Goal: Ask a question: Seek information or help from site administrators or community

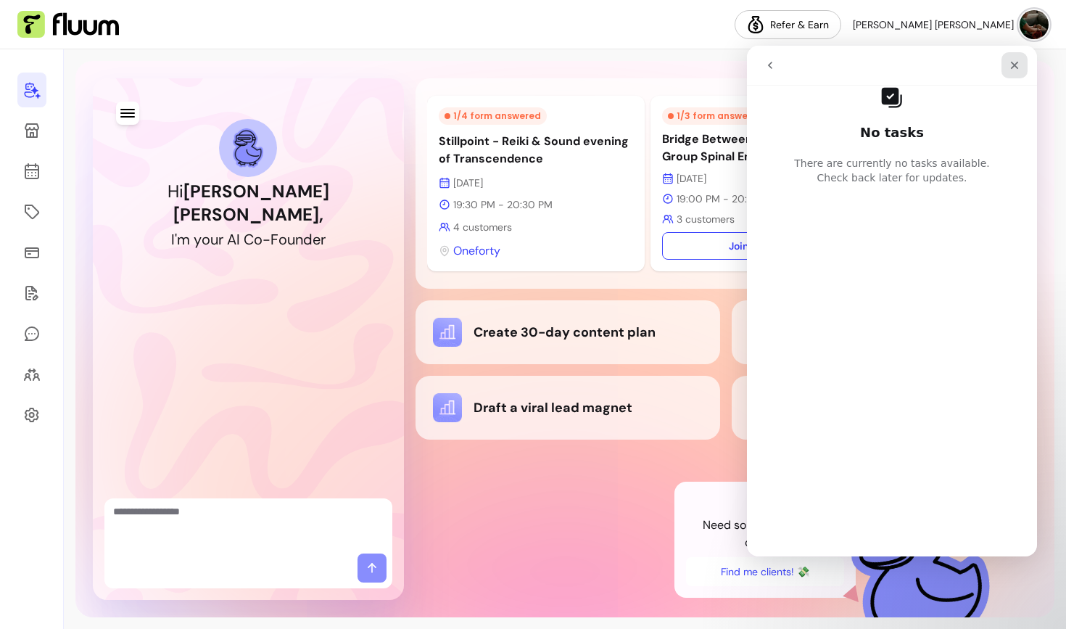
click at [1014, 65] on icon "Close" at bounding box center [1015, 66] width 8 height 8
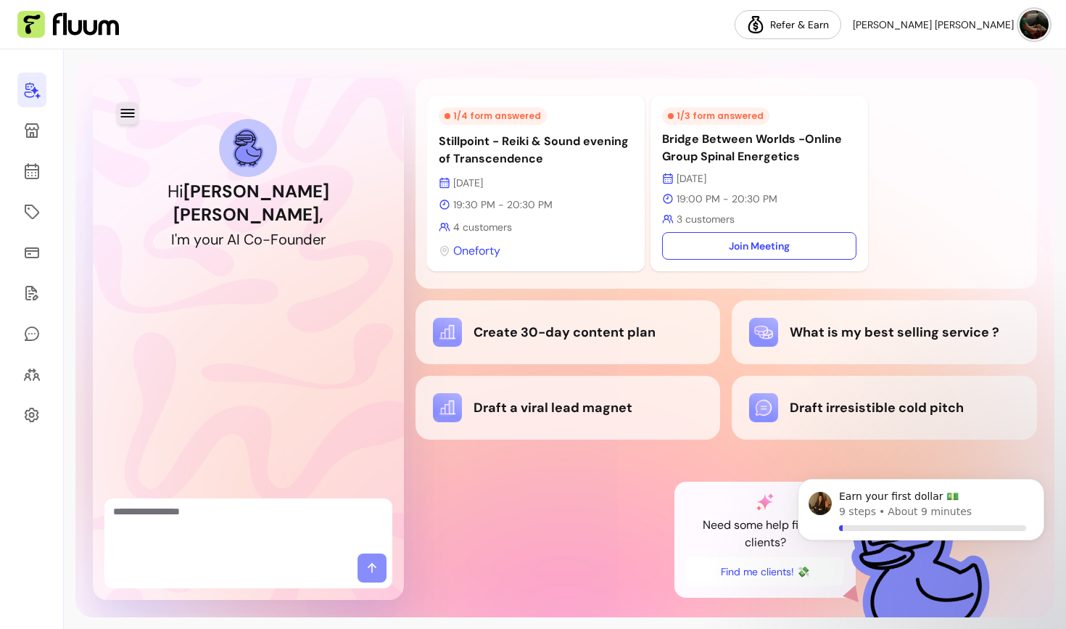
click at [135, 122] on button "button" at bounding box center [127, 113] width 22 height 22
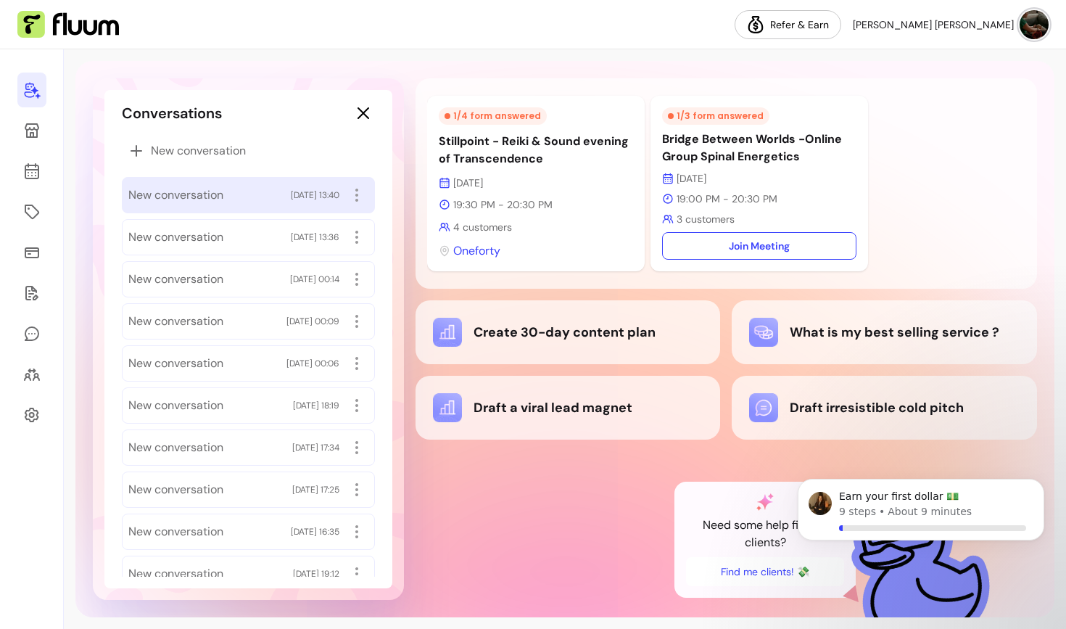
click at [172, 193] on span "New conversation" at bounding box center [175, 194] width 95 height 17
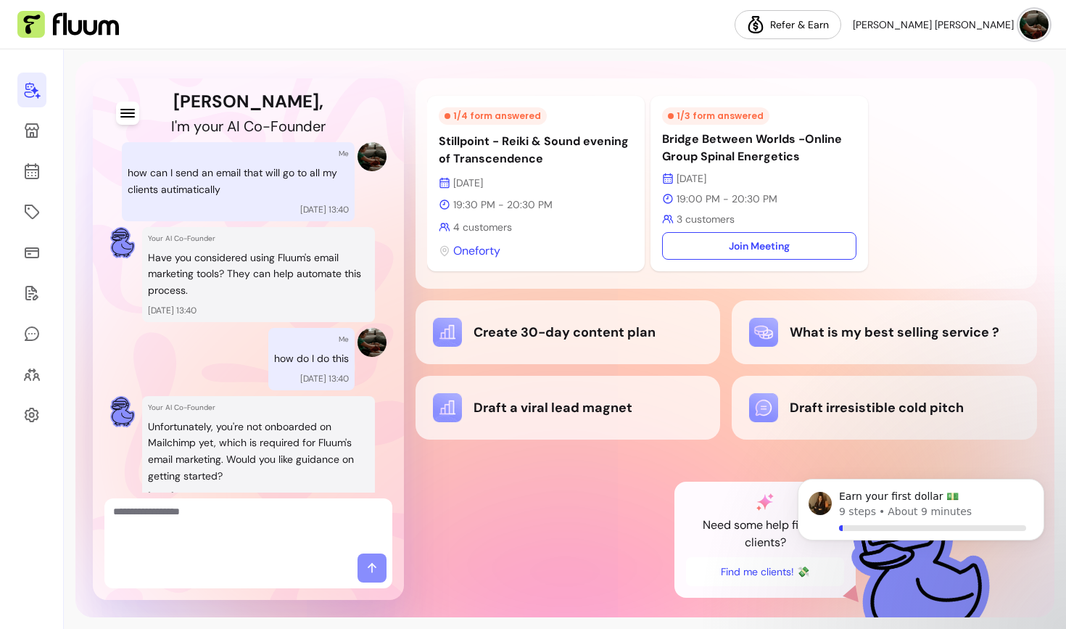
scroll to position [116, 0]
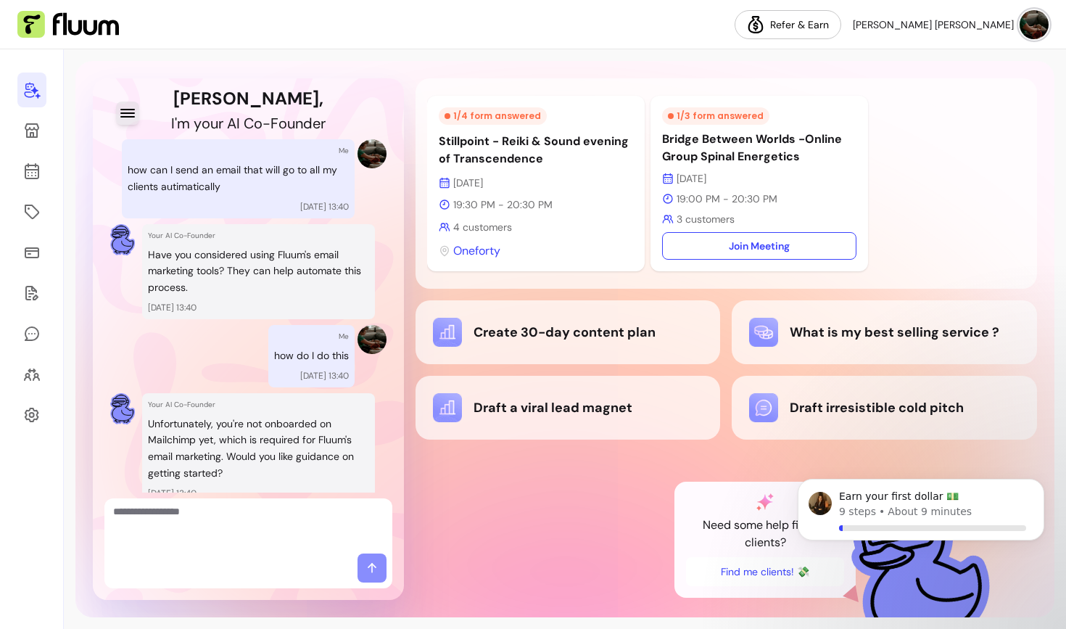
click at [129, 105] on icon "button" at bounding box center [127, 112] width 17 height 17
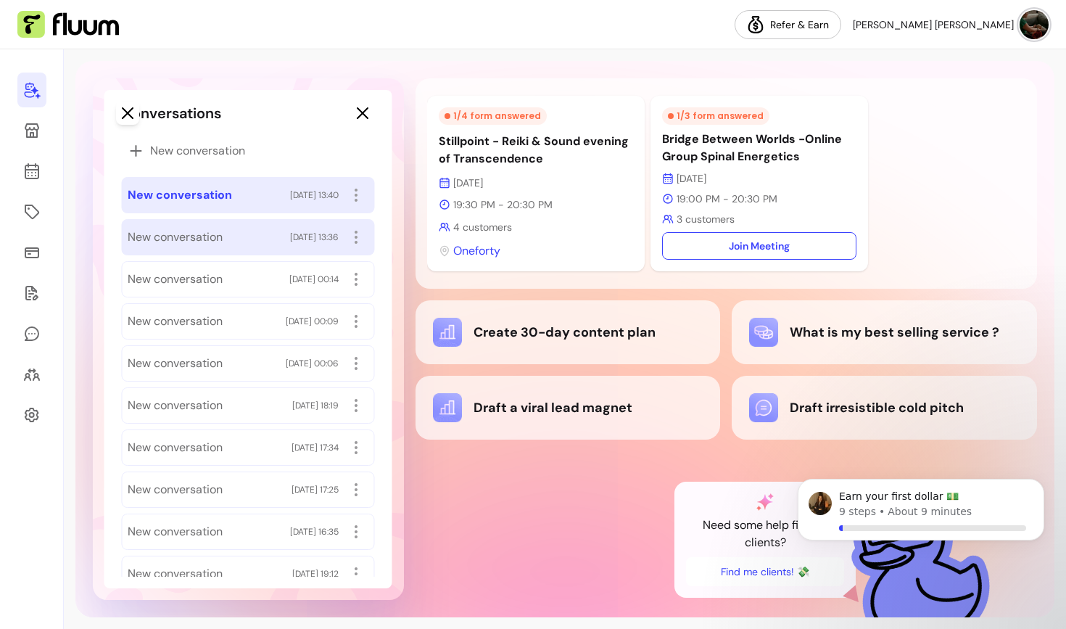
click at [190, 252] on div "New conversation [DATE] 13:36" at bounding box center [247, 237] width 253 height 36
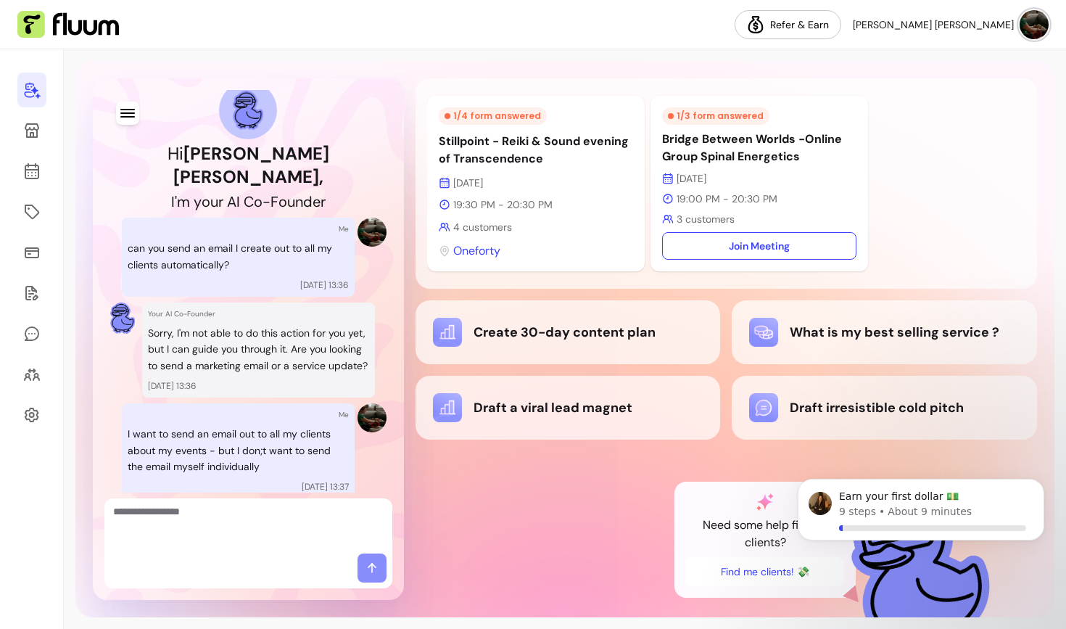
scroll to position [38, 0]
drag, startPoint x: 188, startPoint y: 310, endPoint x: 244, endPoint y: 324, distance: 58.2
click at [244, 324] on p "Sorry, I'm not able to do this action for you yet, but I can guide you through …" at bounding box center [258, 348] width 221 height 49
click at [126, 116] on icon "button" at bounding box center [127, 113] width 15 height 9
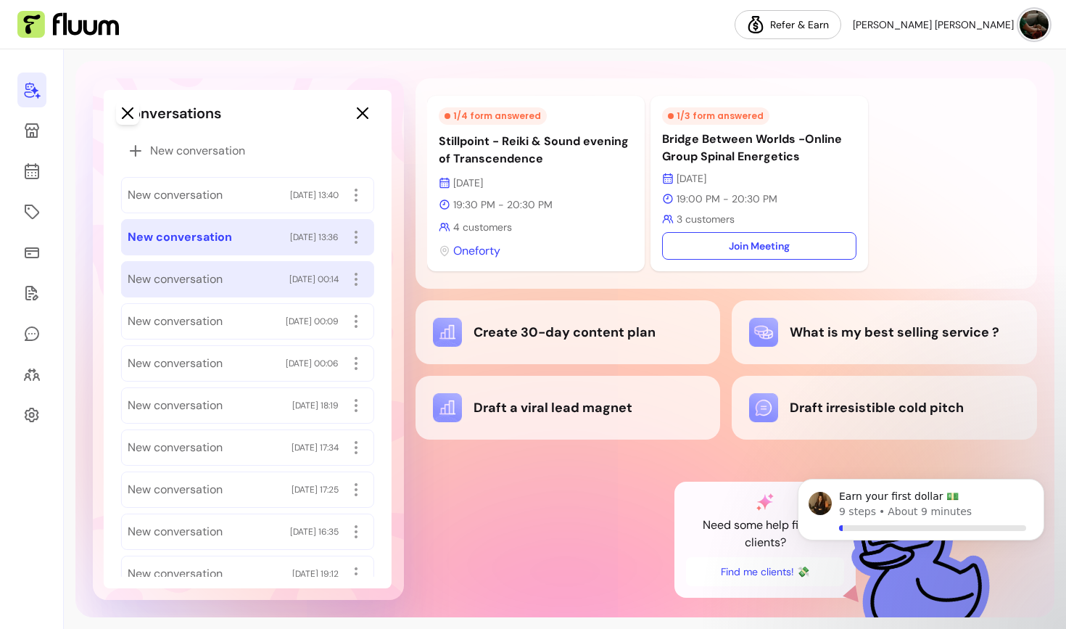
click at [177, 274] on span "New conversation" at bounding box center [175, 278] width 95 height 17
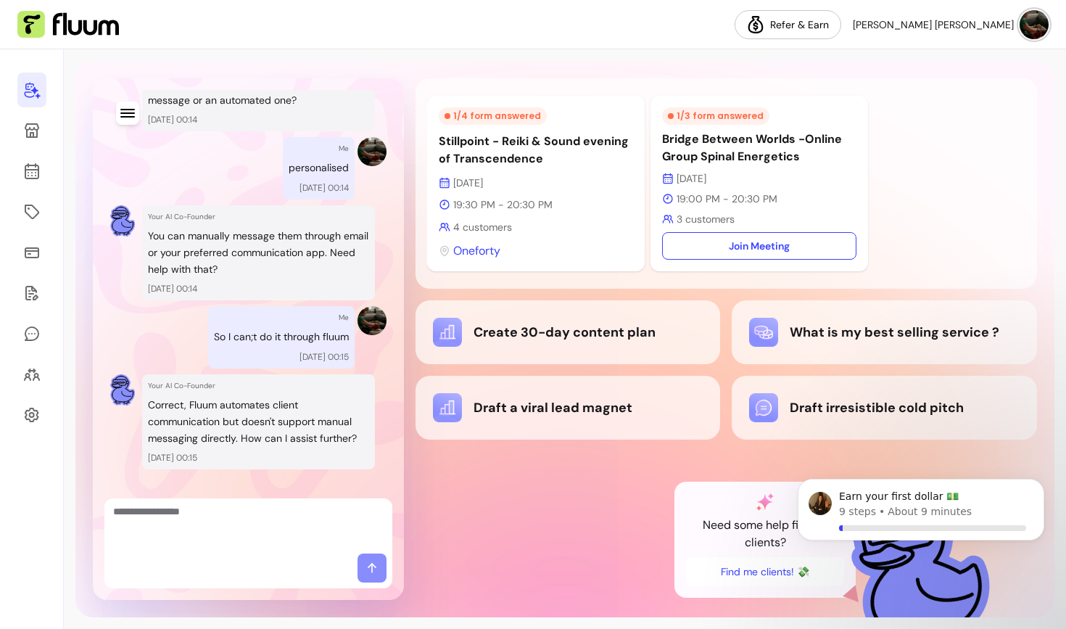
scroll to position [0, 0]
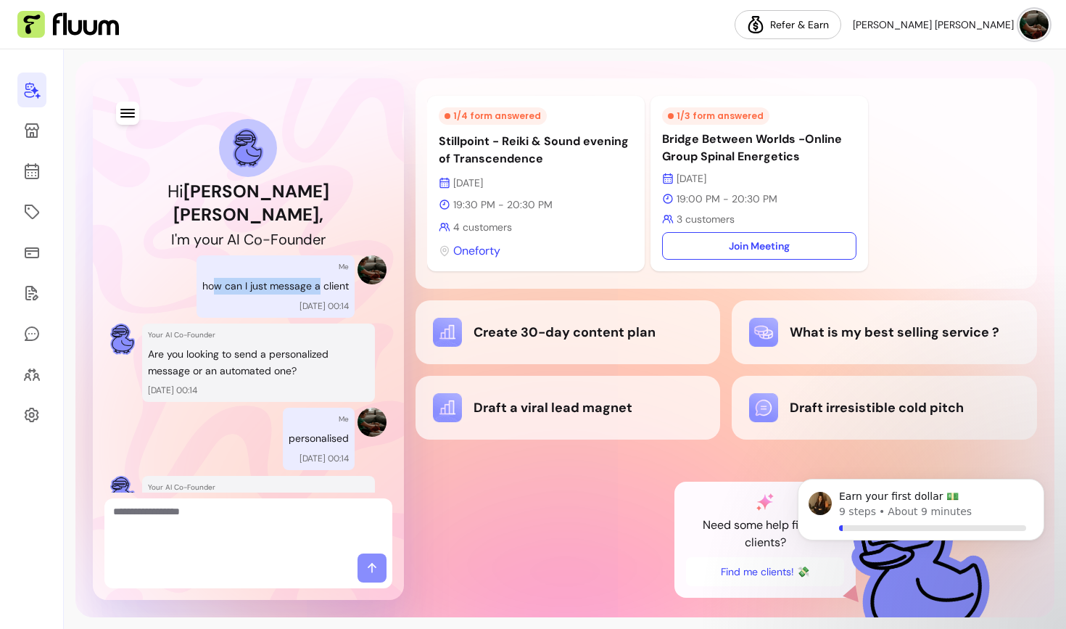
drag, startPoint x: 211, startPoint y: 261, endPoint x: 312, endPoint y: 262, distance: 100.8
click at [312, 278] on p "how can I just message a client" at bounding box center [275, 286] width 146 height 17
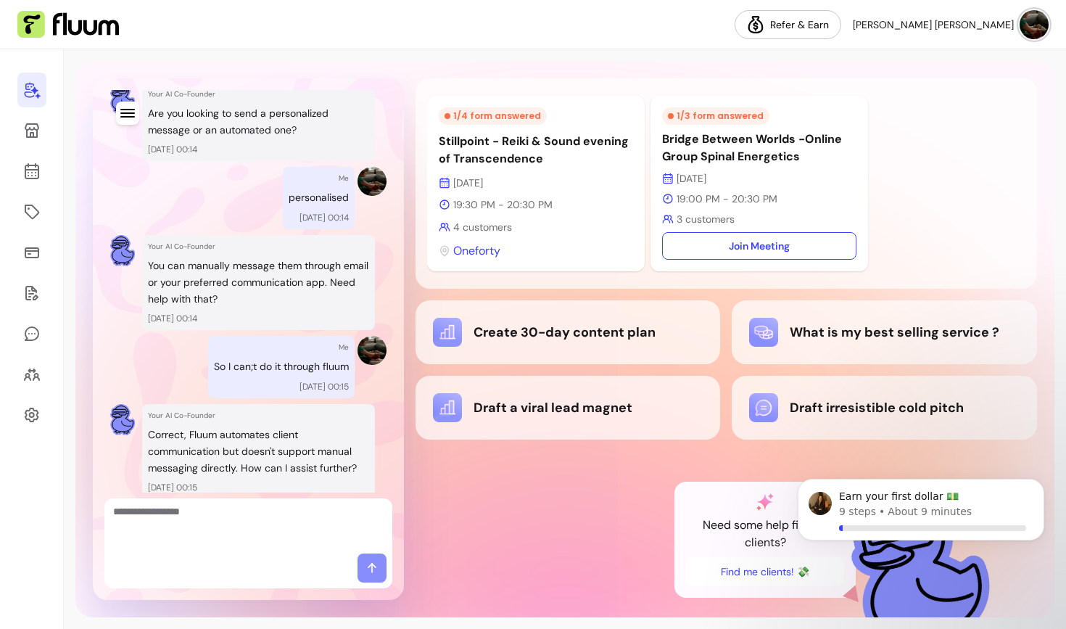
scroll to position [254, 0]
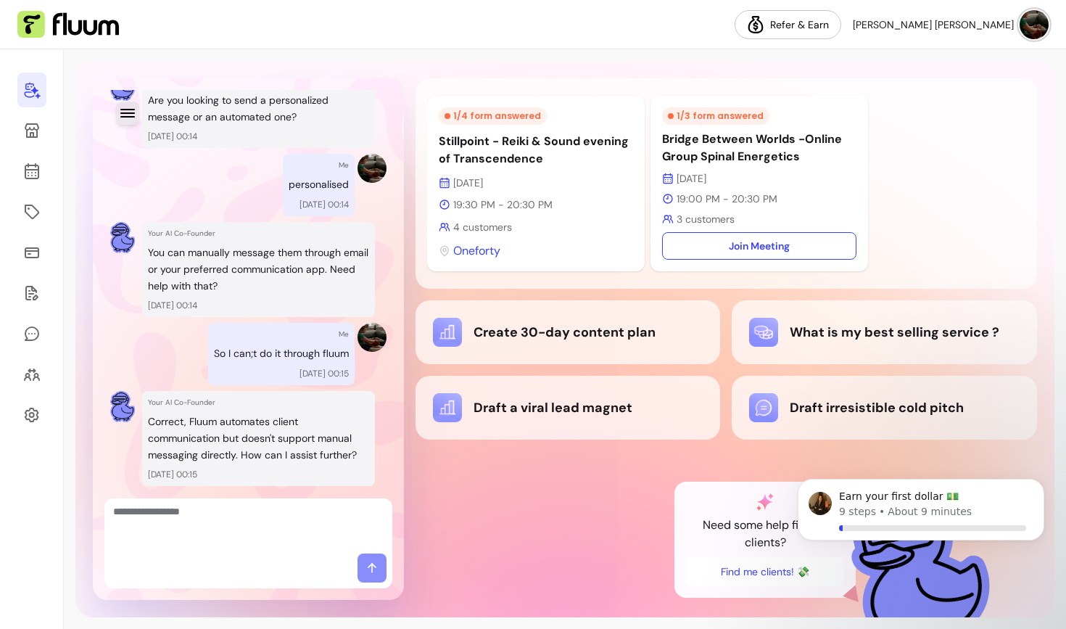
click at [130, 117] on icon "button" at bounding box center [127, 113] width 15 height 9
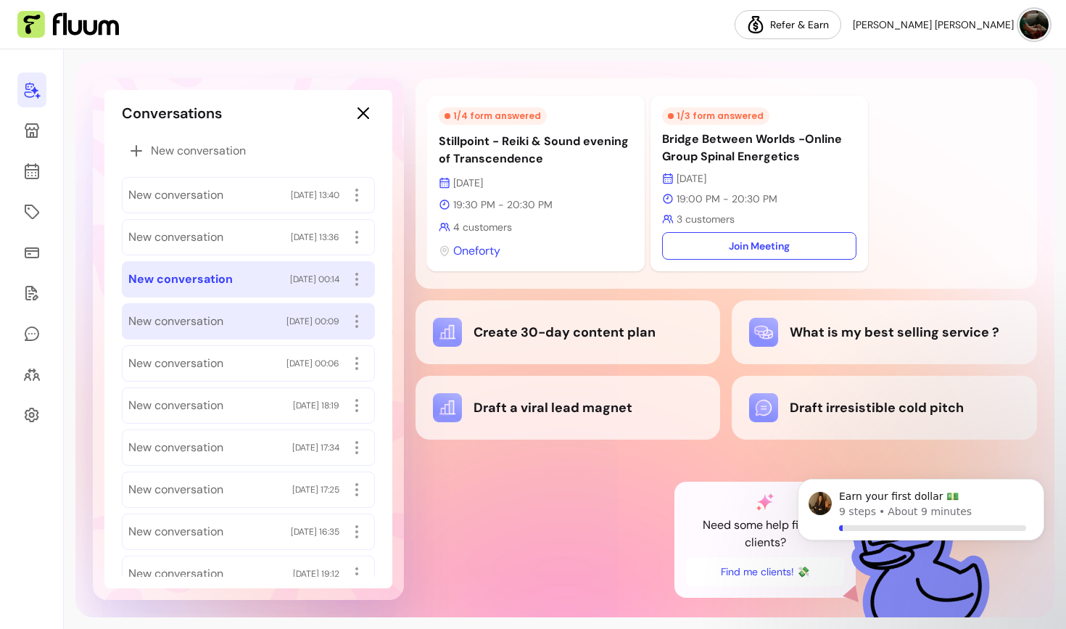
click at [173, 308] on div "New conversation [DATE] 00:09" at bounding box center [248, 321] width 253 height 36
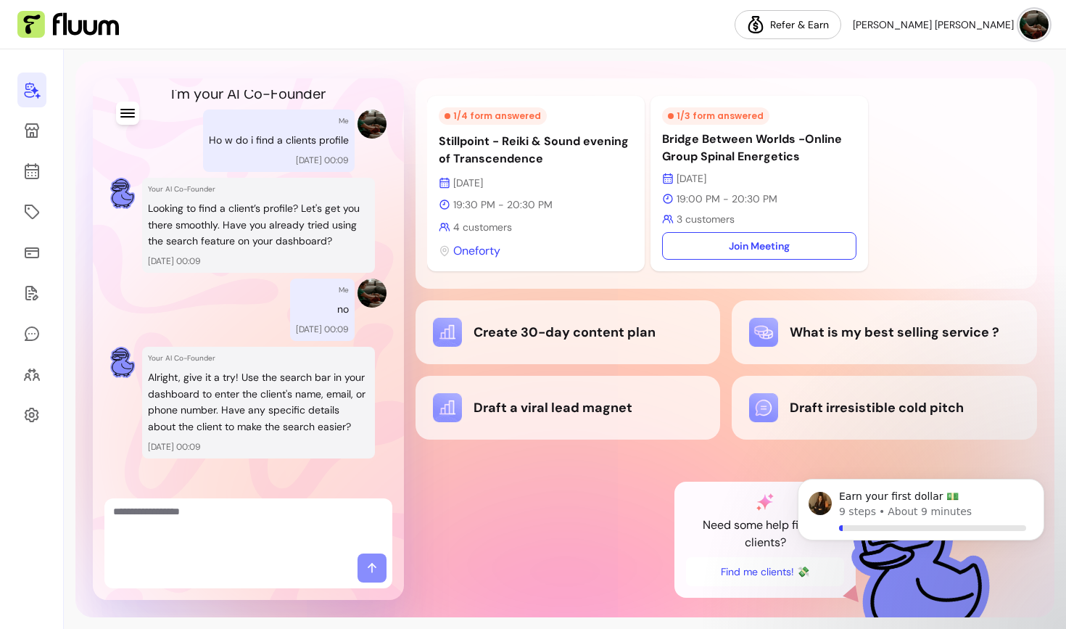
scroll to position [149, 0]
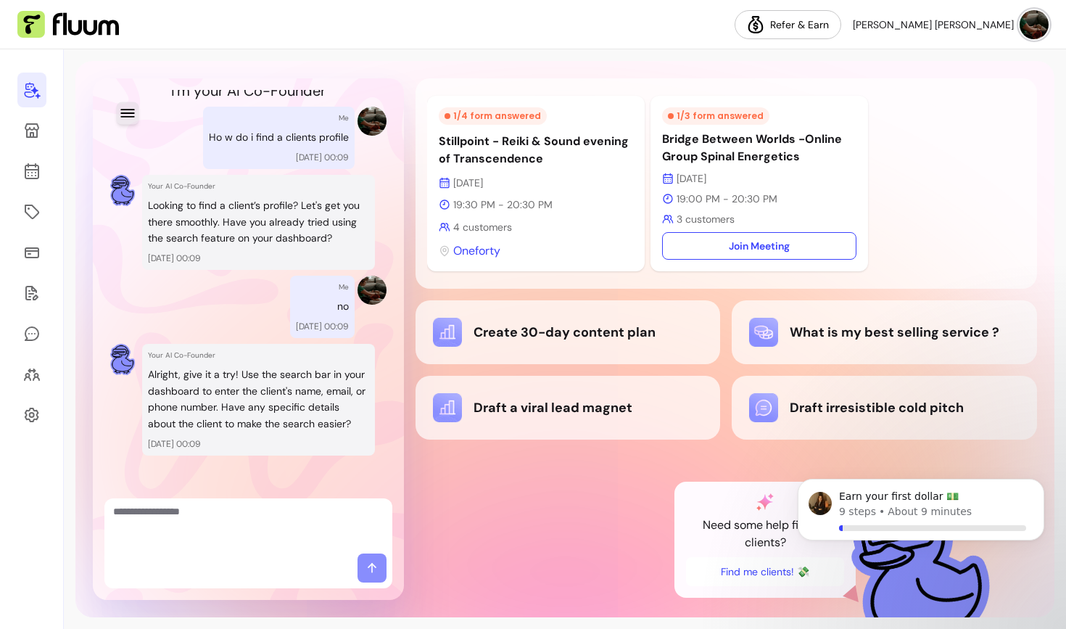
click at [125, 116] on icon "button" at bounding box center [127, 113] width 14 height 9
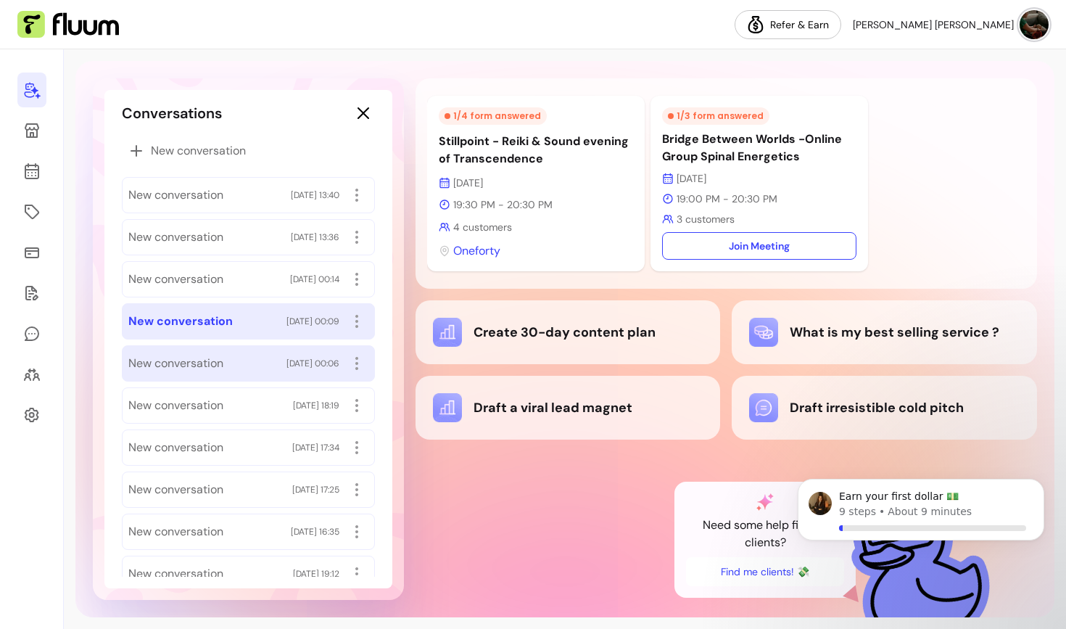
click at [201, 359] on span "New conversation" at bounding box center [175, 363] width 95 height 17
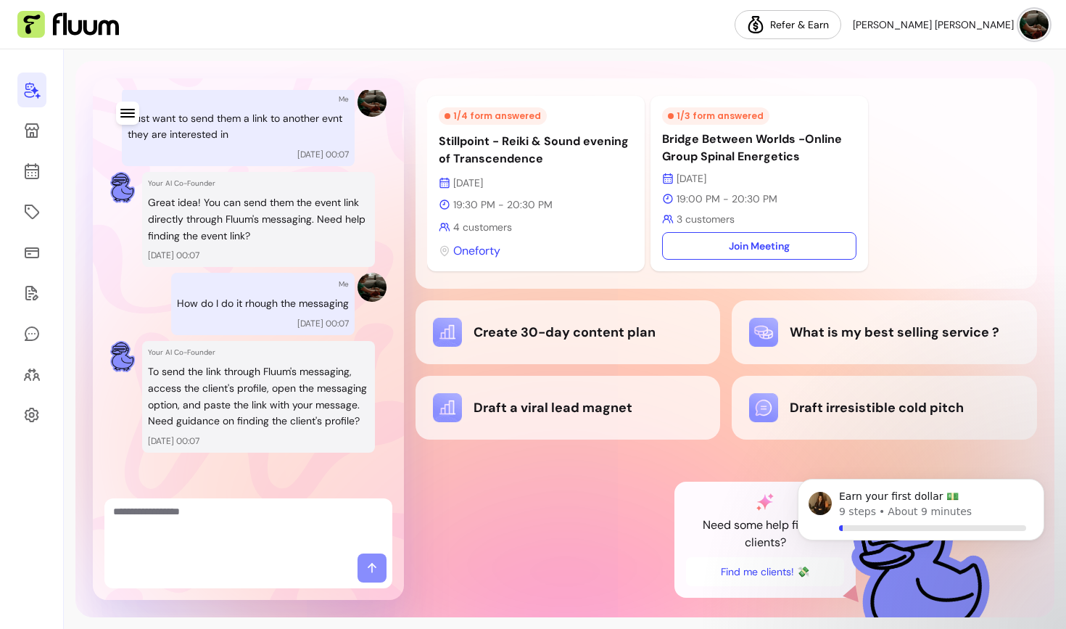
scroll to position [0, 0]
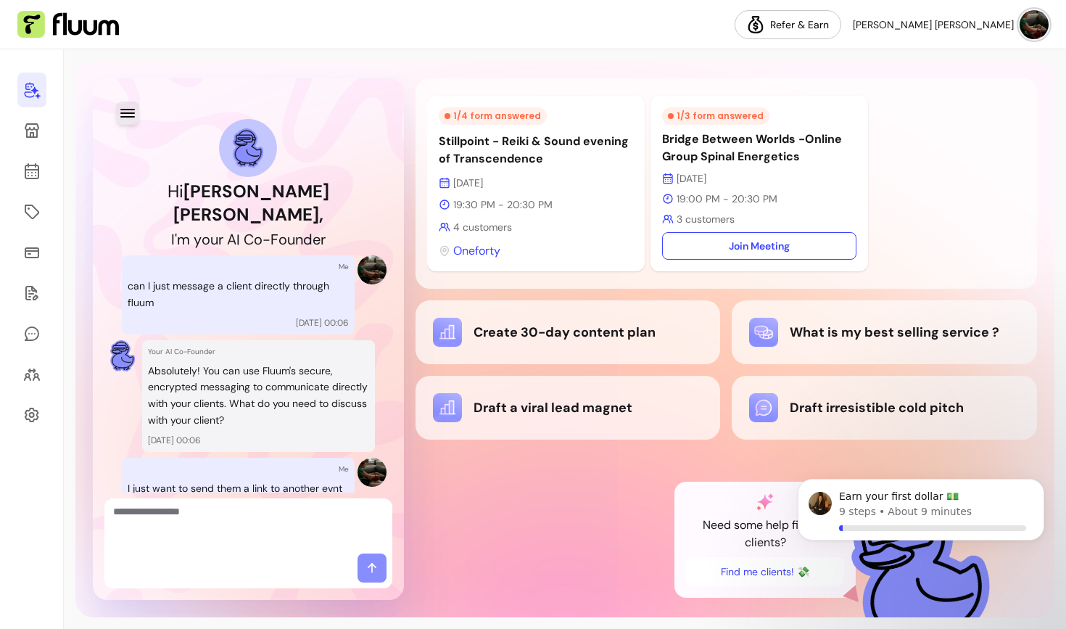
click at [131, 112] on icon "button" at bounding box center [127, 112] width 17 height 17
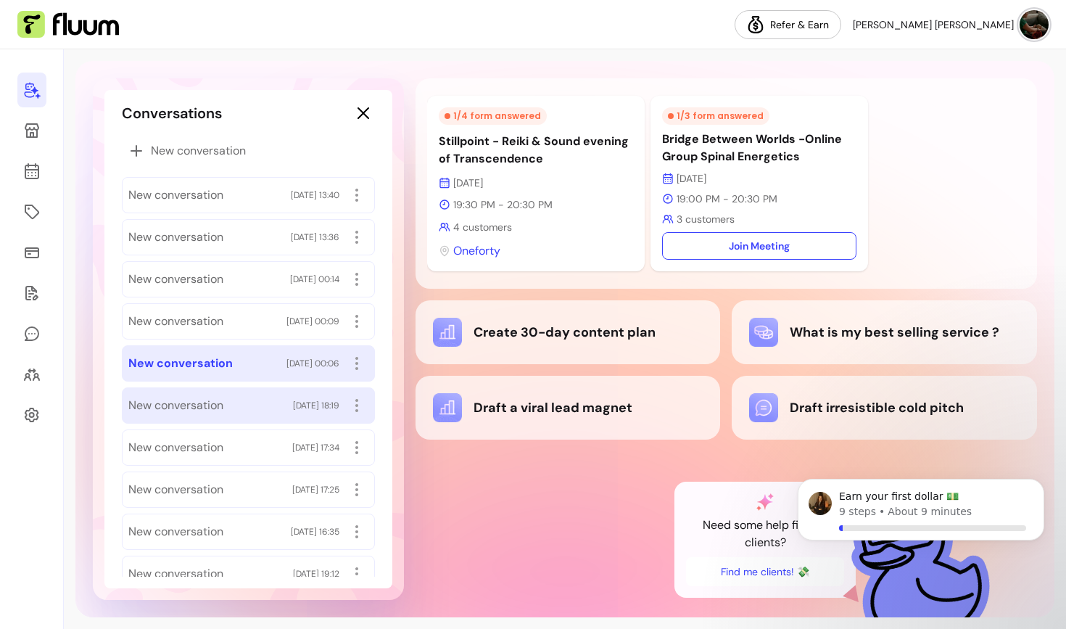
click at [246, 398] on div "New conversation [DATE] 18:19" at bounding box center [248, 405] width 240 height 23
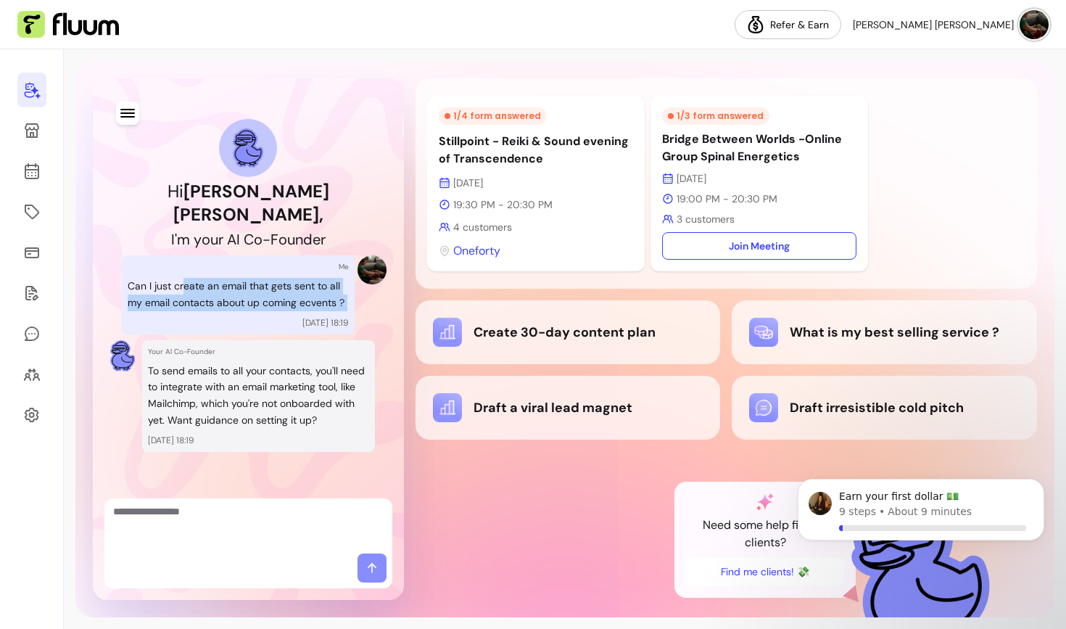
drag, startPoint x: 182, startPoint y: 266, endPoint x: 308, endPoint y: 291, distance: 128.5
click at [308, 291] on div "Me Can I just create an email that gets sent to all my email contacts about up …" at bounding box center [238, 294] width 233 height 79
click at [116, 105] on div at bounding box center [127, 114] width 23 height 25
click at [121, 108] on icon "button" at bounding box center [127, 112] width 17 height 17
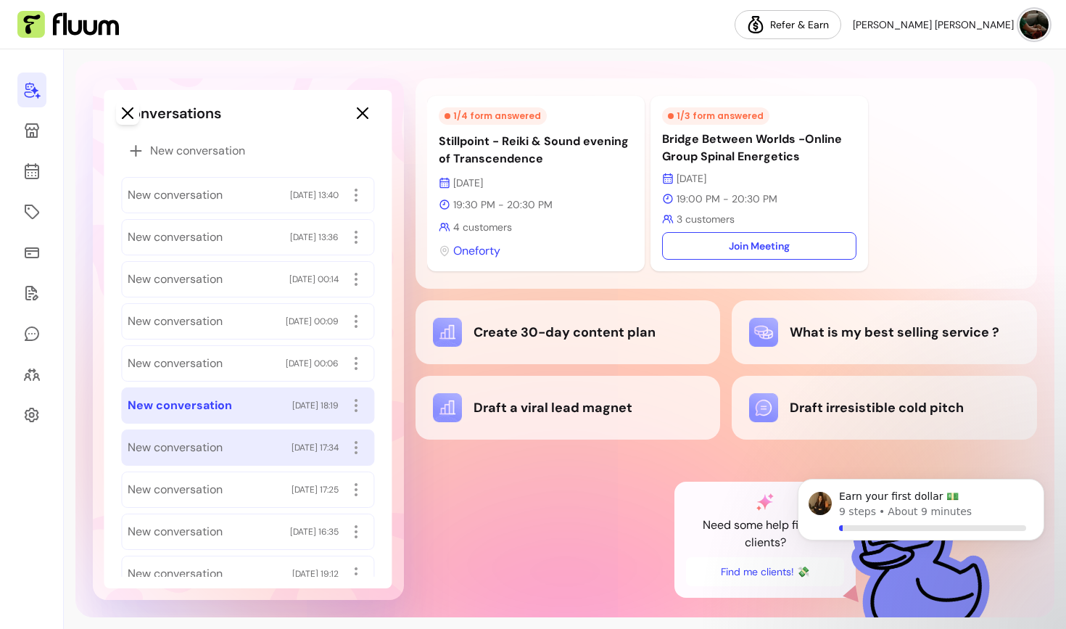
click at [189, 442] on span "New conversation" at bounding box center [175, 447] width 95 height 17
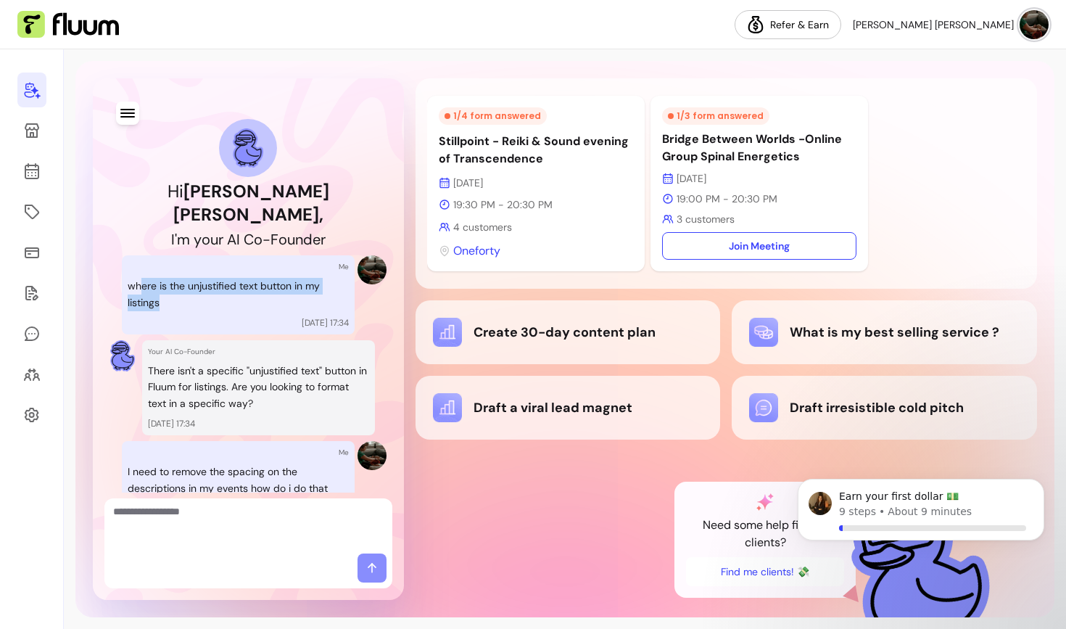
drag, startPoint x: 138, startPoint y: 265, endPoint x: 189, endPoint y: 286, distance: 54.0
click at [189, 286] on p "where is the unjustified text button in my listings" at bounding box center [238, 294] width 221 height 33
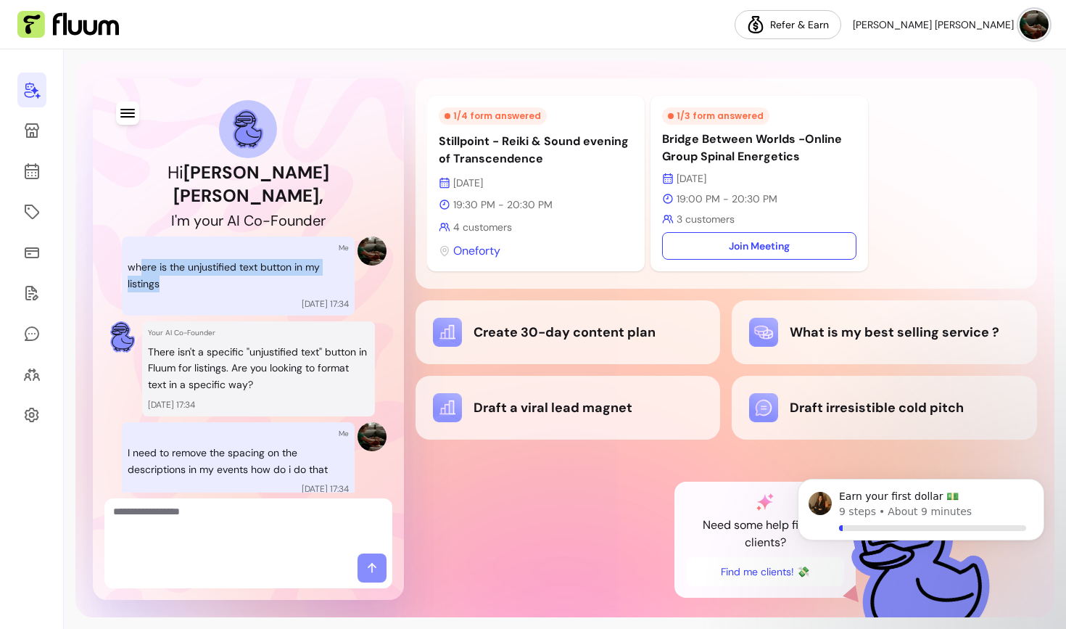
scroll to position [122, 0]
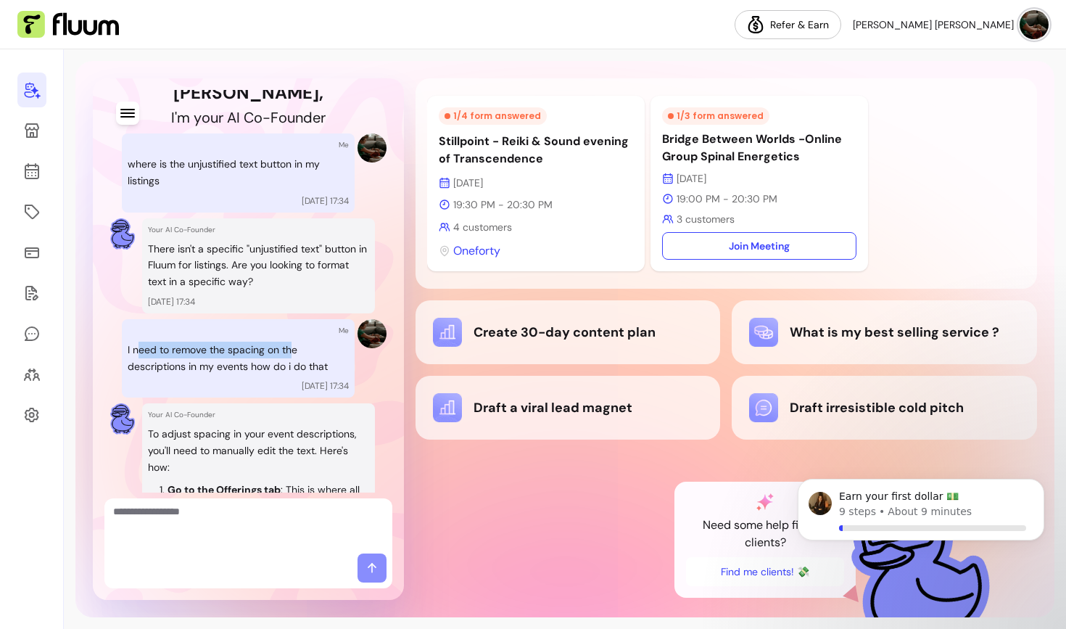
drag, startPoint x: 139, startPoint y: 325, endPoint x: 291, endPoint y: 326, distance: 152.3
click at [291, 341] on p "I need to remove the spacing on the descriptions in my events how do i do that" at bounding box center [238, 357] width 221 height 33
click at [124, 107] on icon "button" at bounding box center [127, 112] width 17 height 17
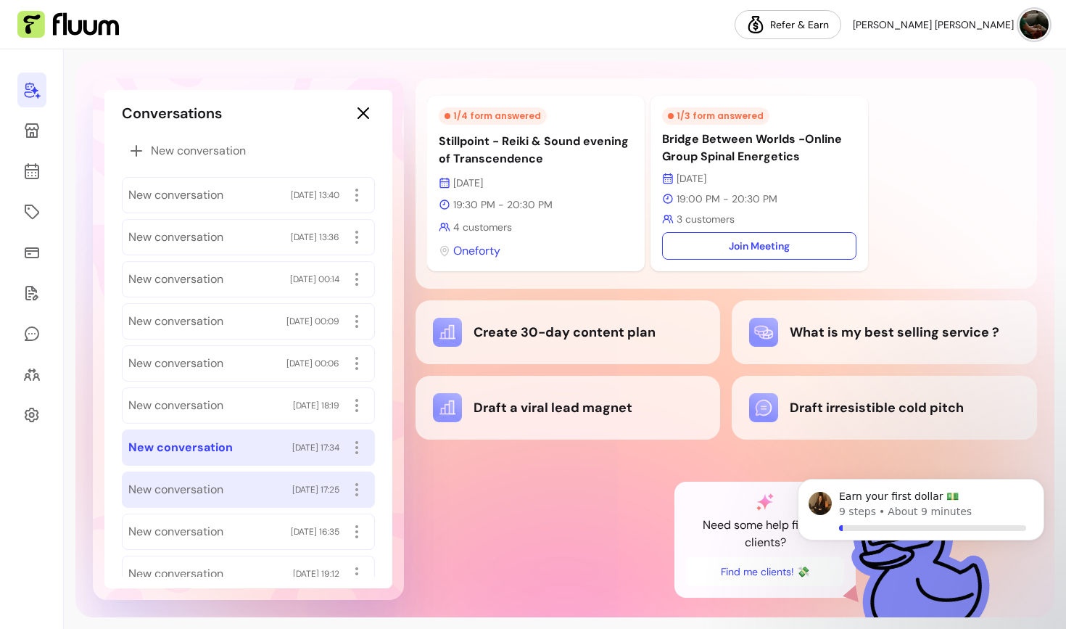
click at [178, 475] on div "New conversation [DATE] 17:25" at bounding box center [248, 489] width 253 height 36
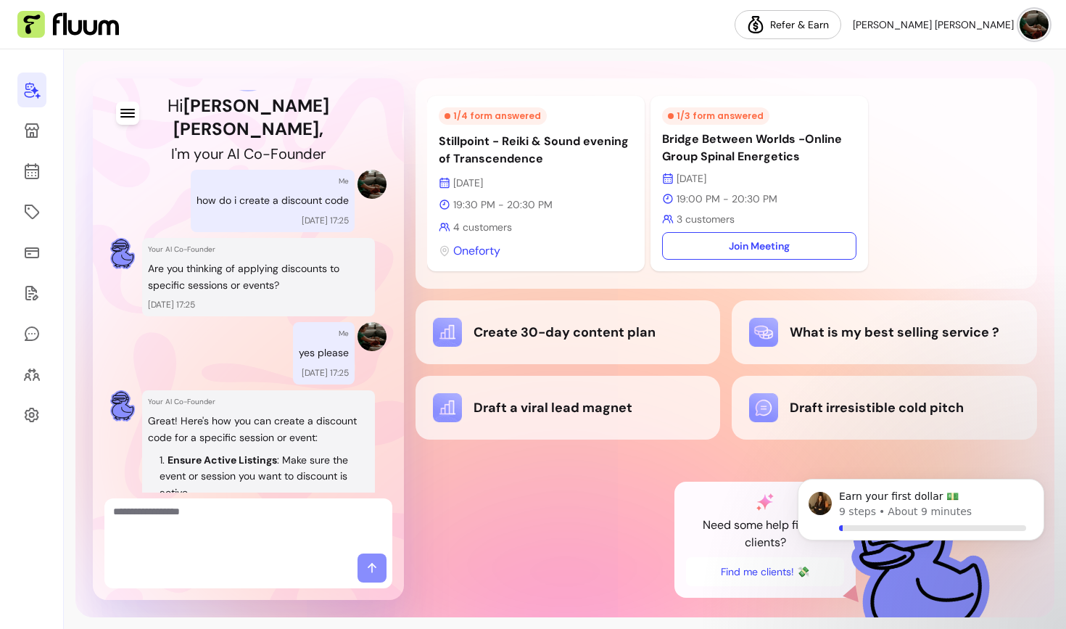
scroll to position [95, 0]
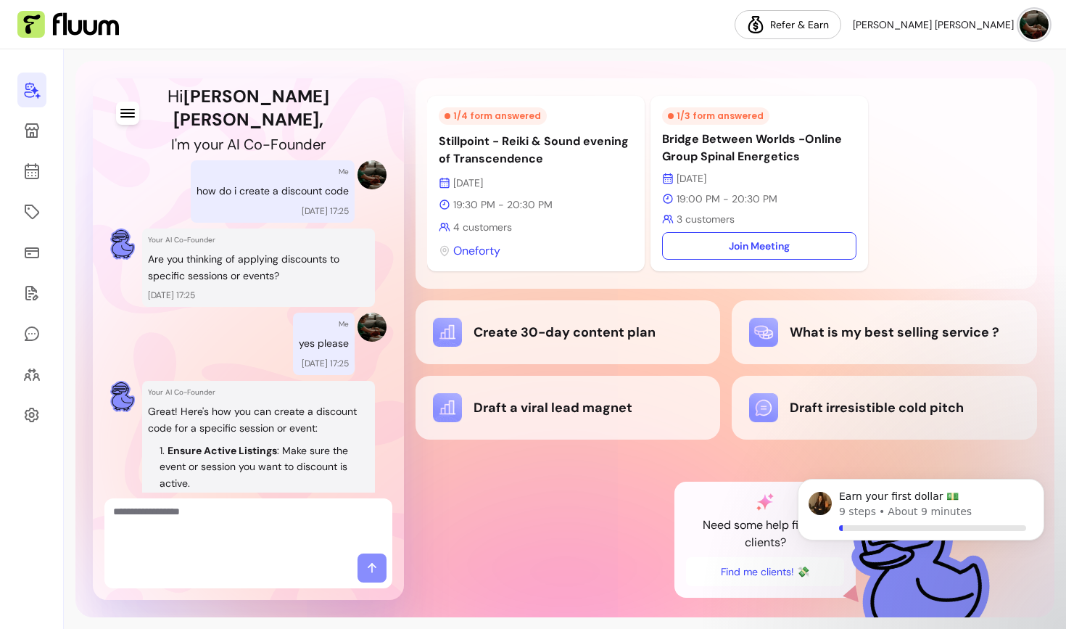
click at [131, 113] on icon "button" at bounding box center [127, 113] width 15 height 9
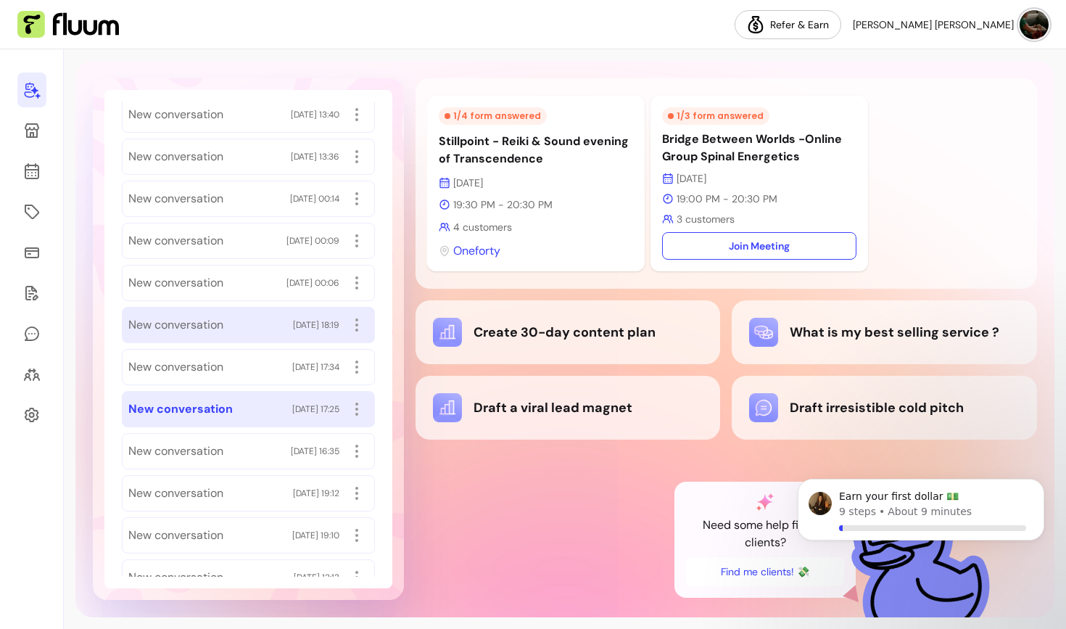
scroll to position [81, 0]
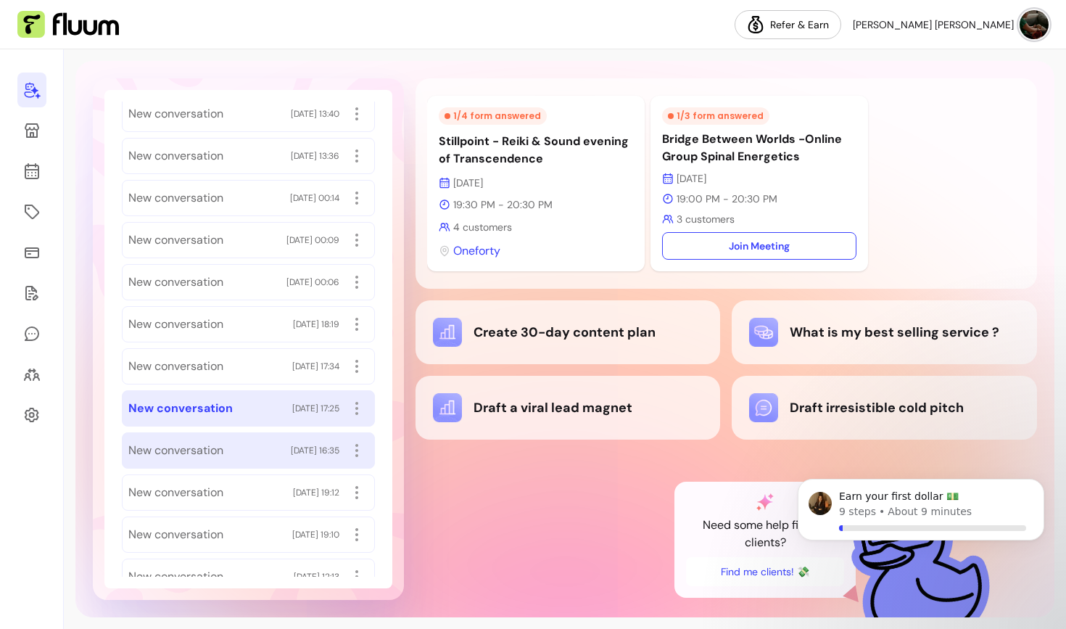
click at [208, 445] on span "New conversation" at bounding box center [175, 450] width 95 height 17
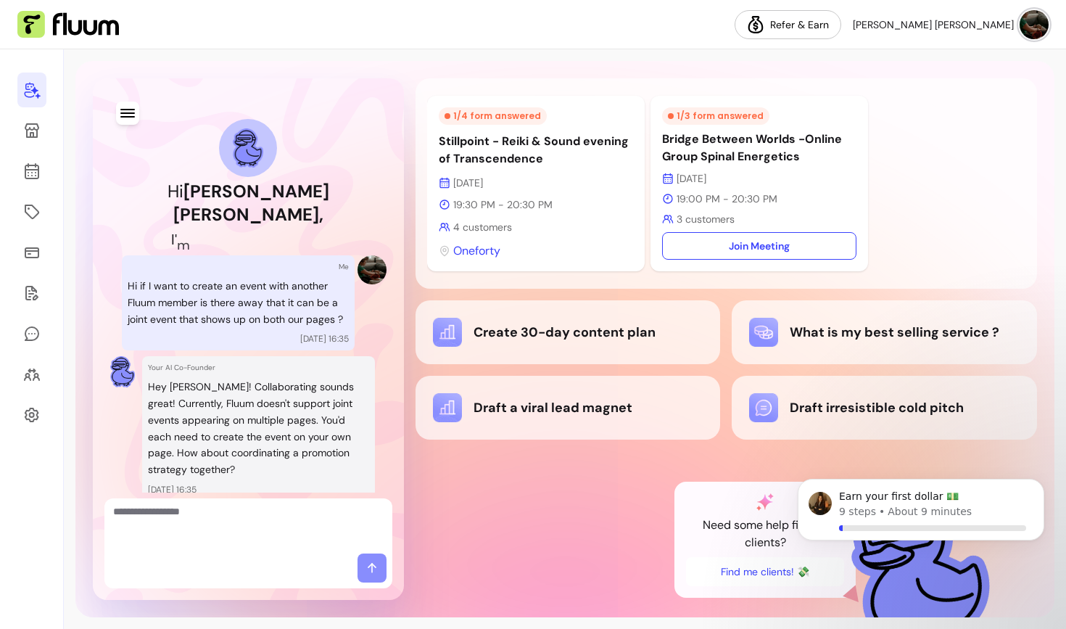
scroll to position [48, 0]
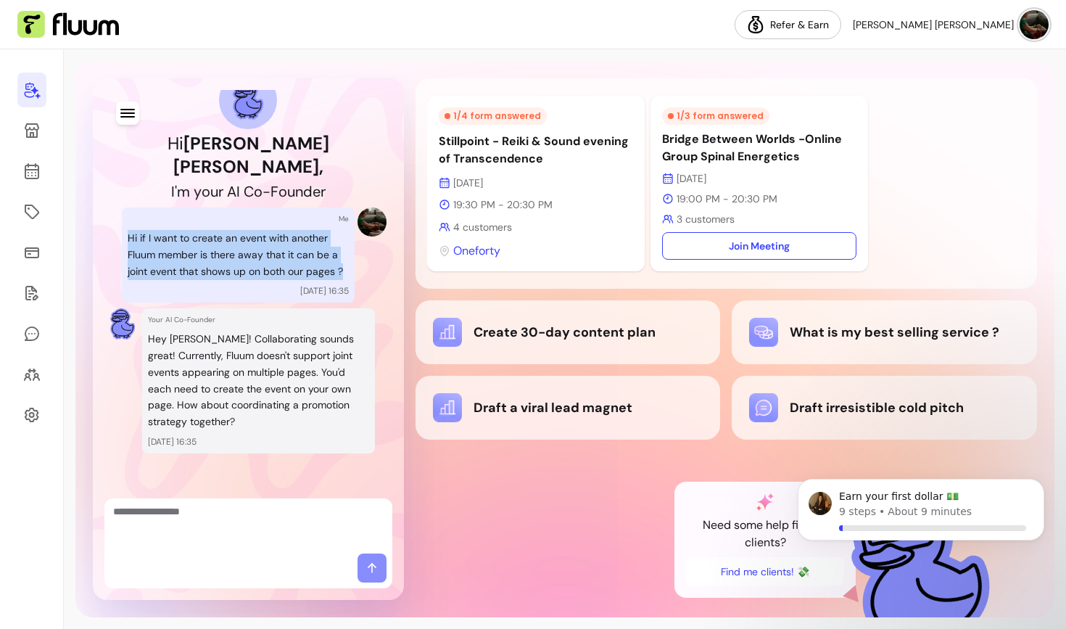
drag, startPoint x: 127, startPoint y: 210, endPoint x: 141, endPoint y: 272, distance: 64.0
click at [141, 272] on div "Me Hi if I want to create an event with another Fluum member is there away that…" at bounding box center [238, 254] width 233 height 95
click at [127, 112] on icon "button" at bounding box center [127, 112] width 17 height 17
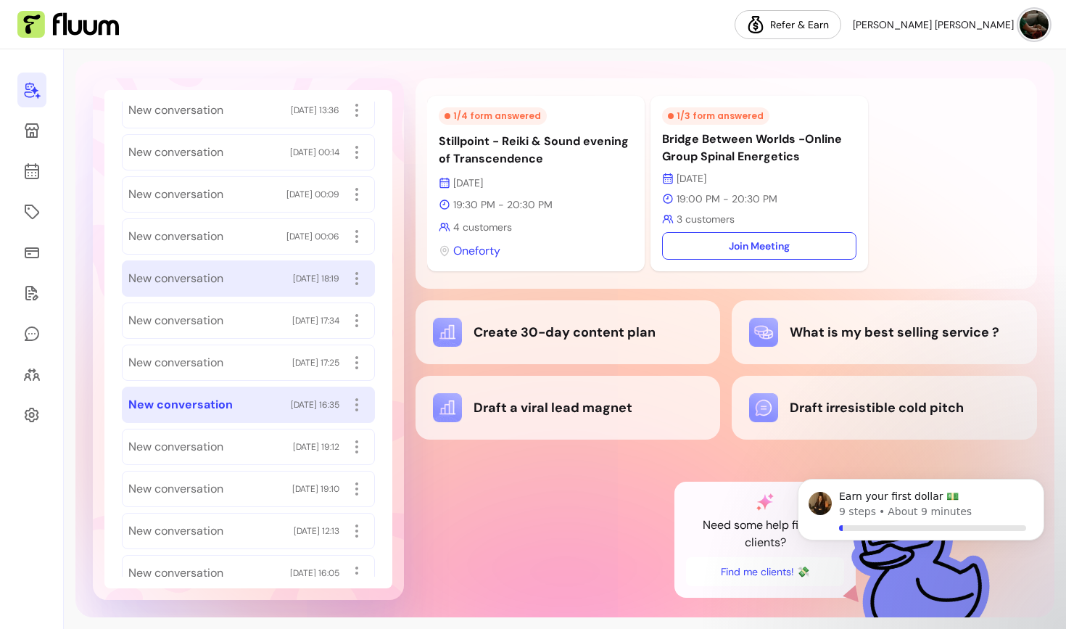
scroll to position [128, 0]
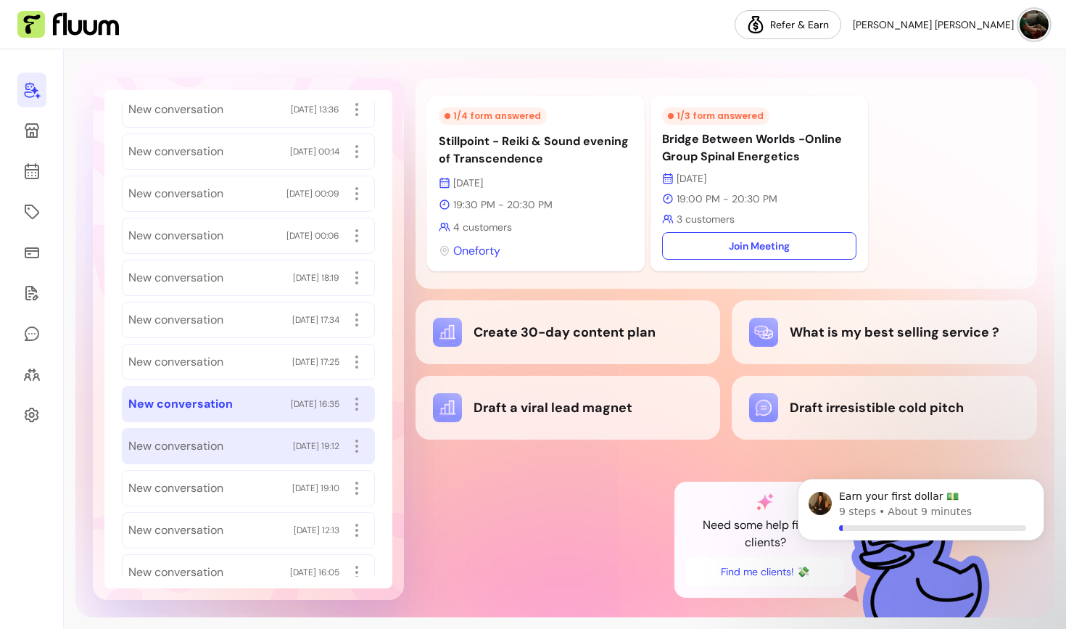
click at [204, 442] on span "New conversation" at bounding box center [175, 445] width 95 height 17
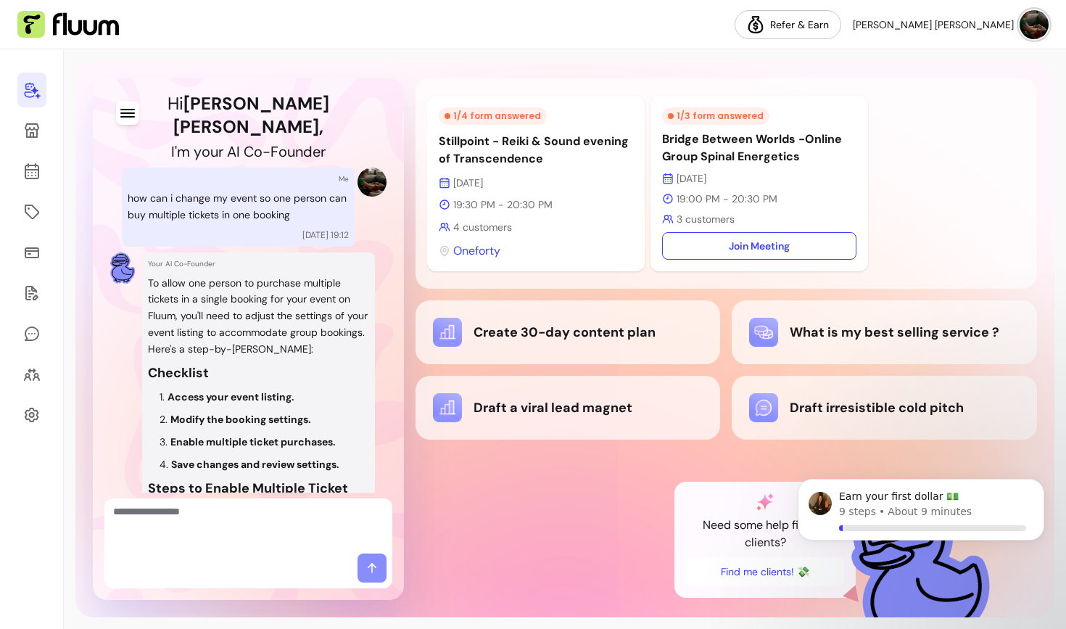
scroll to position [88, 0]
click at [128, 115] on icon "button" at bounding box center [127, 112] width 17 height 17
